Goal: Transaction & Acquisition: Purchase product/service

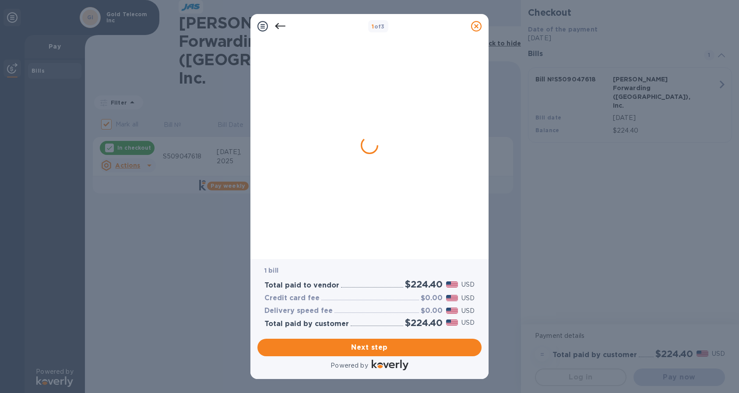
checkbox input "false"
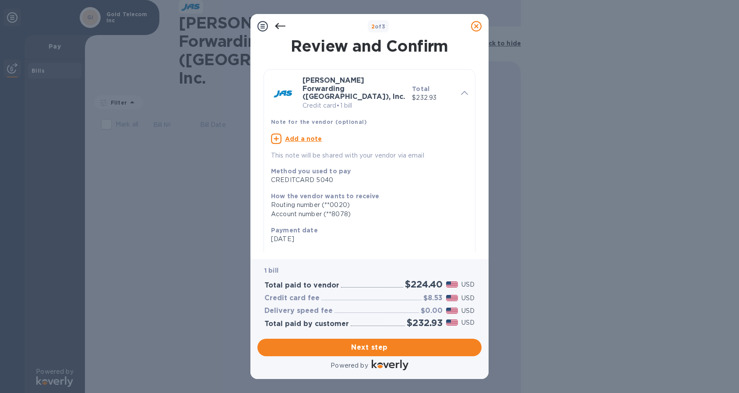
click at [293, 135] on u "Add a note" at bounding box center [303, 138] width 37 height 7
click at [460, 134] on icon at bounding box center [463, 139] width 11 height 11
click at [361, 356] on div "Next step" at bounding box center [369, 348] width 231 height 25
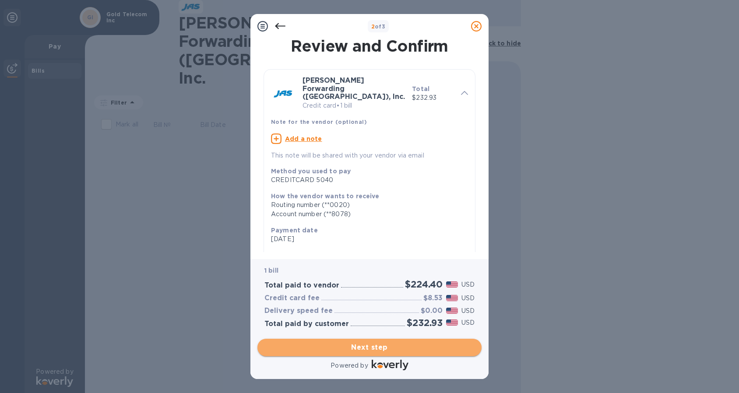
click at [361, 349] on span "Next step" at bounding box center [370, 348] width 210 height 11
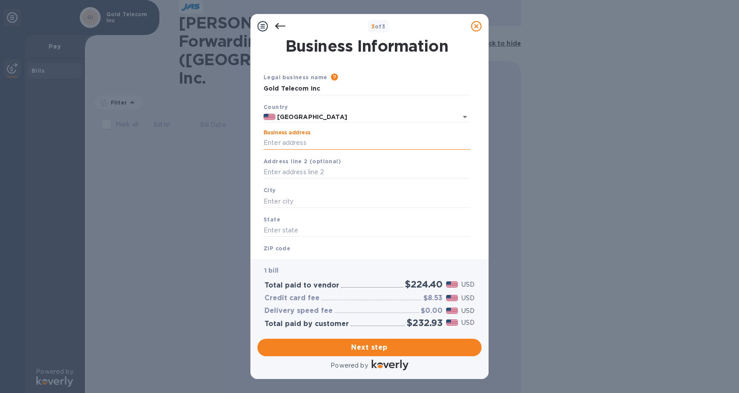
click at [293, 140] on input "Business address" at bounding box center [367, 143] width 207 height 13
type input "[STREET_ADDRESS]"
type input "Weston"
type input "FL"
type input "33326"
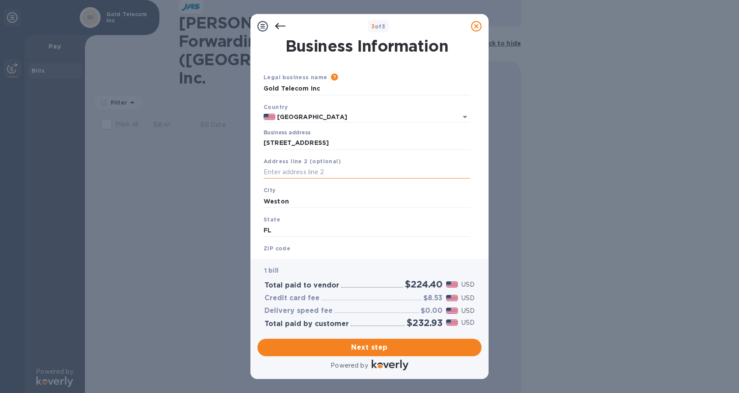
click at [272, 170] on input "text" at bounding box center [367, 172] width 207 height 13
type input "suite 402"
click at [364, 351] on span "Next step" at bounding box center [370, 348] width 210 height 11
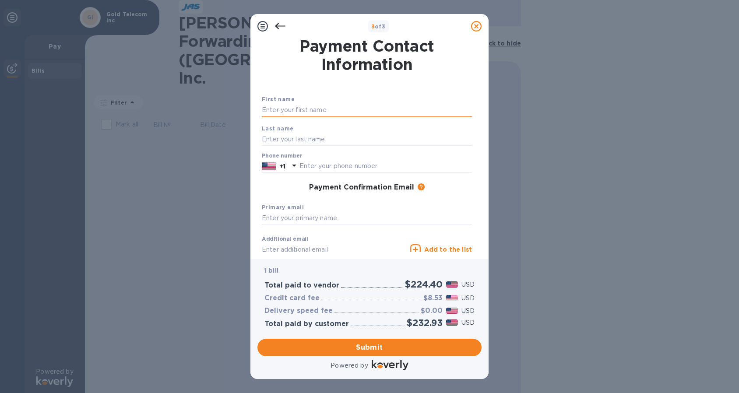
click at [291, 107] on input "text" at bounding box center [367, 110] width 210 height 13
type input "[PERSON_NAME]"
click at [265, 136] on input "text" at bounding box center [367, 139] width 210 height 13
type input "[PERSON_NAME]"
click at [369, 113] on input "[PERSON_NAME]" at bounding box center [367, 110] width 210 height 13
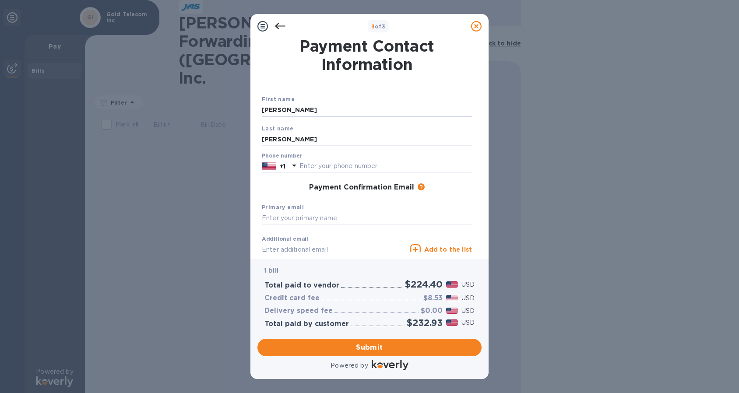
click at [475, 129] on div "Payment Contact Information First name [PERSON_NAME] Last name [PERSON_NAME] Ph…" at bounding box center [370, 146] width 224 height 214
click at [324, 165] on input "text" at bounding box center [386, 166] width 173 height 13
type input "3053433835"
type input "[PERSON_NAME][EMAIL_ADDRESS][PERSON_NAME][DOMAIN_NAME]"
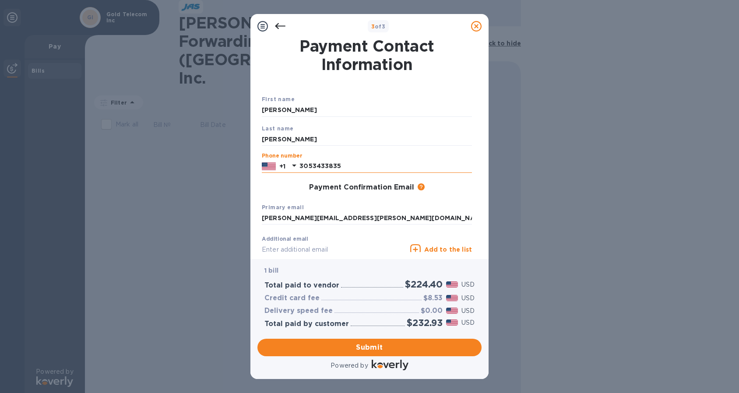
type input "[PERSON_NAME][EMAIL_ADDRESS][PERSON_NAME][DOMAIN_NAME]"
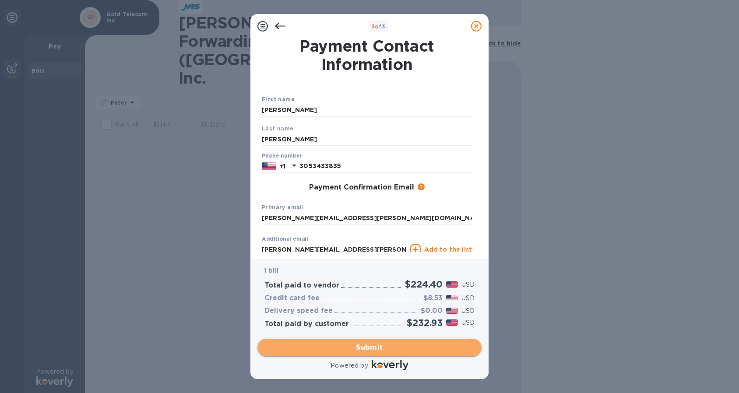
click at [367, 347] on span "Submit" at bounding box center [370, 348] width 210 height 11
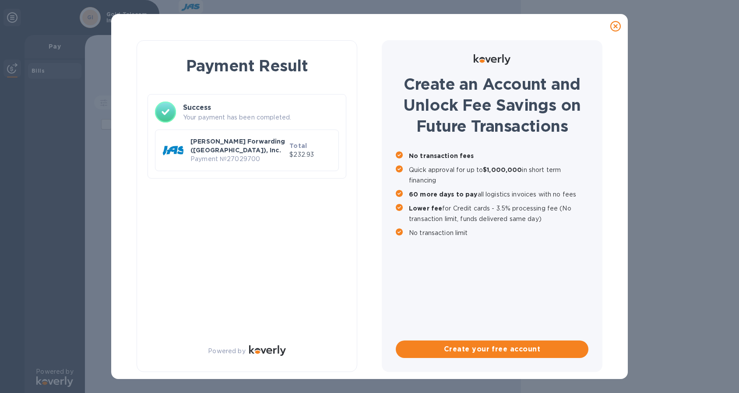
click at [244, 145] on p "[PERSON_NAME] Forwarding ([GEOGRAPHIC_DATA]), Inc." at bounding box center [238, 146] width 95 height 18
click at [225, 117] on p "Your payment has been completed." at bounding box center [261, 117] width 156 height 9
